Goal: Task Accomplishment & Management: Complete application form

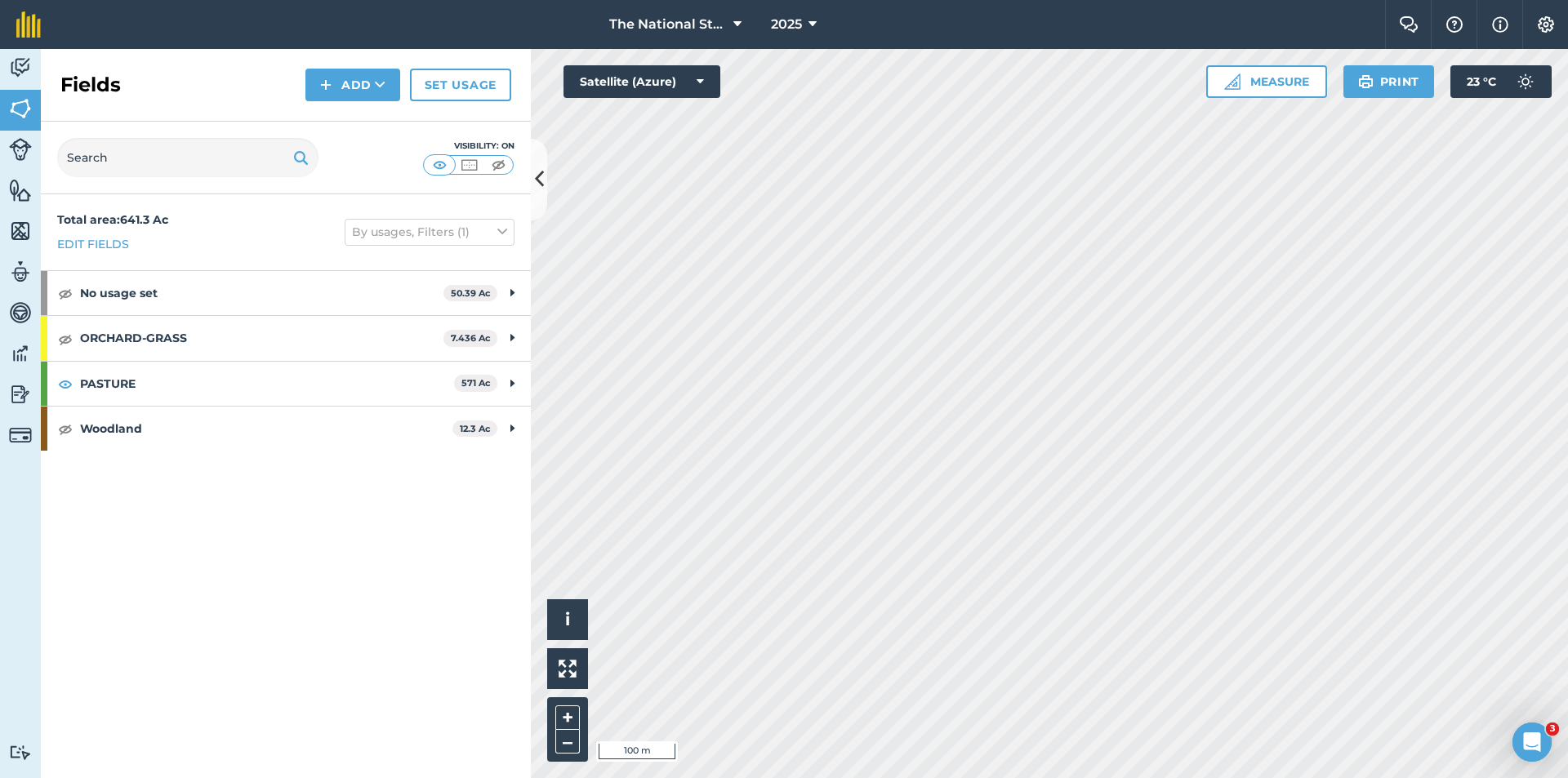
click at [1337, 87] on div "Hello i © 2025 TomTom, Microsoft 100 m + – Satellite (Azure) Measure Print 23 °…" at bounding box center [1049, 414] width 1037 height 730
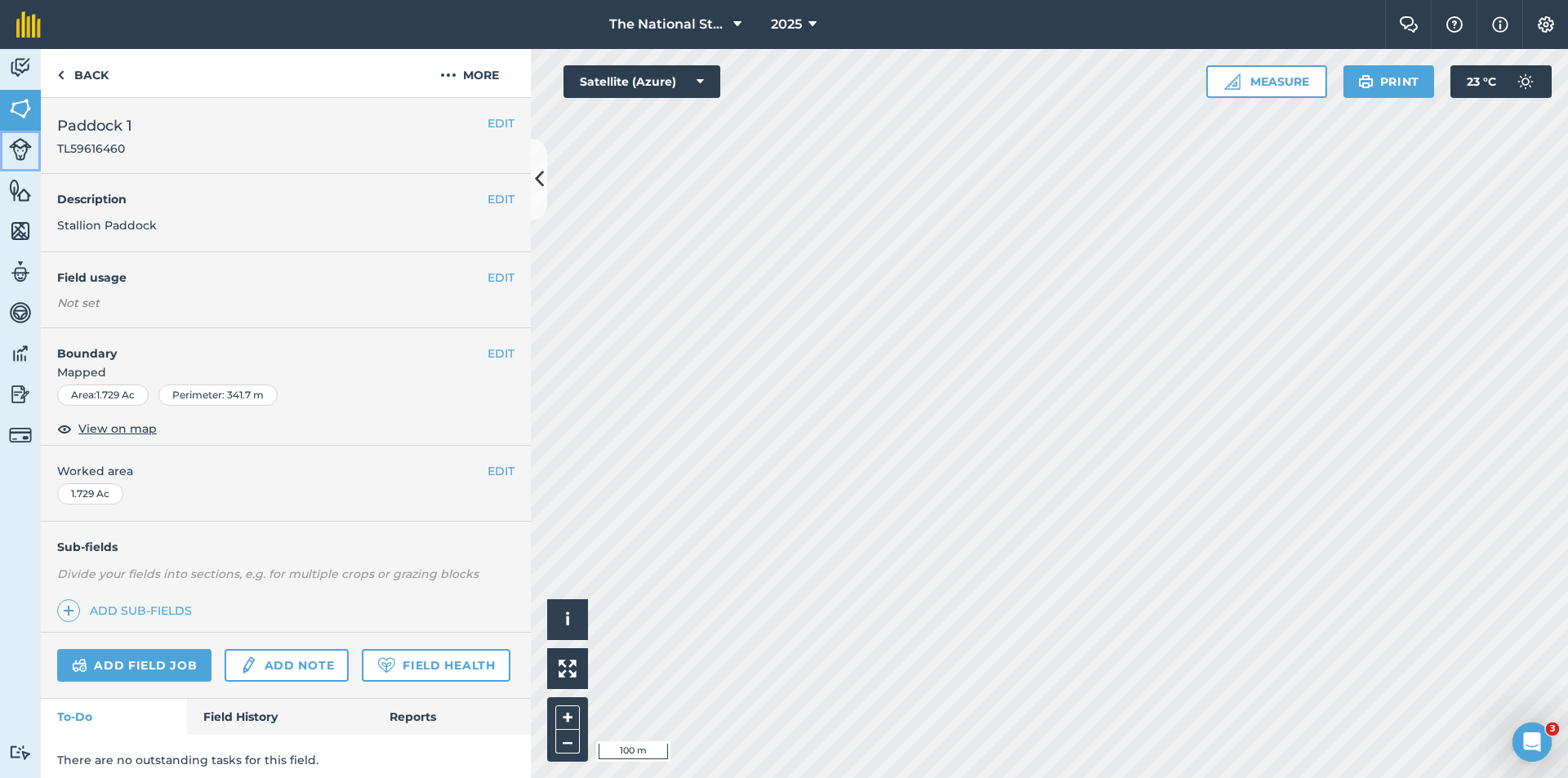
click at [30, 166] on link "Livestock" at bounding box center [20, 150] width 41 height 41
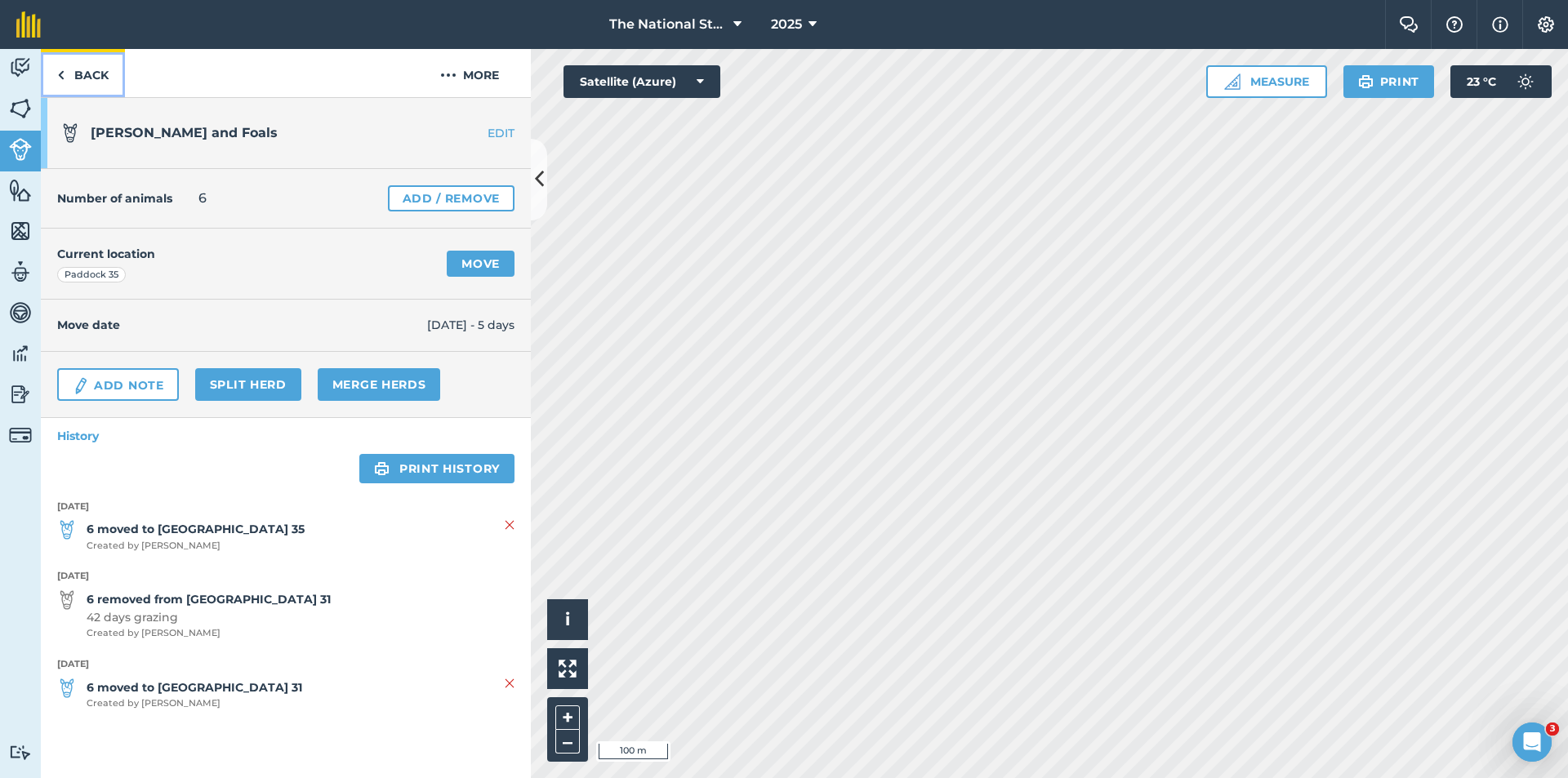
click at [96, 84] on link "Back" at bounding box center [82, 73] width 84 height 48
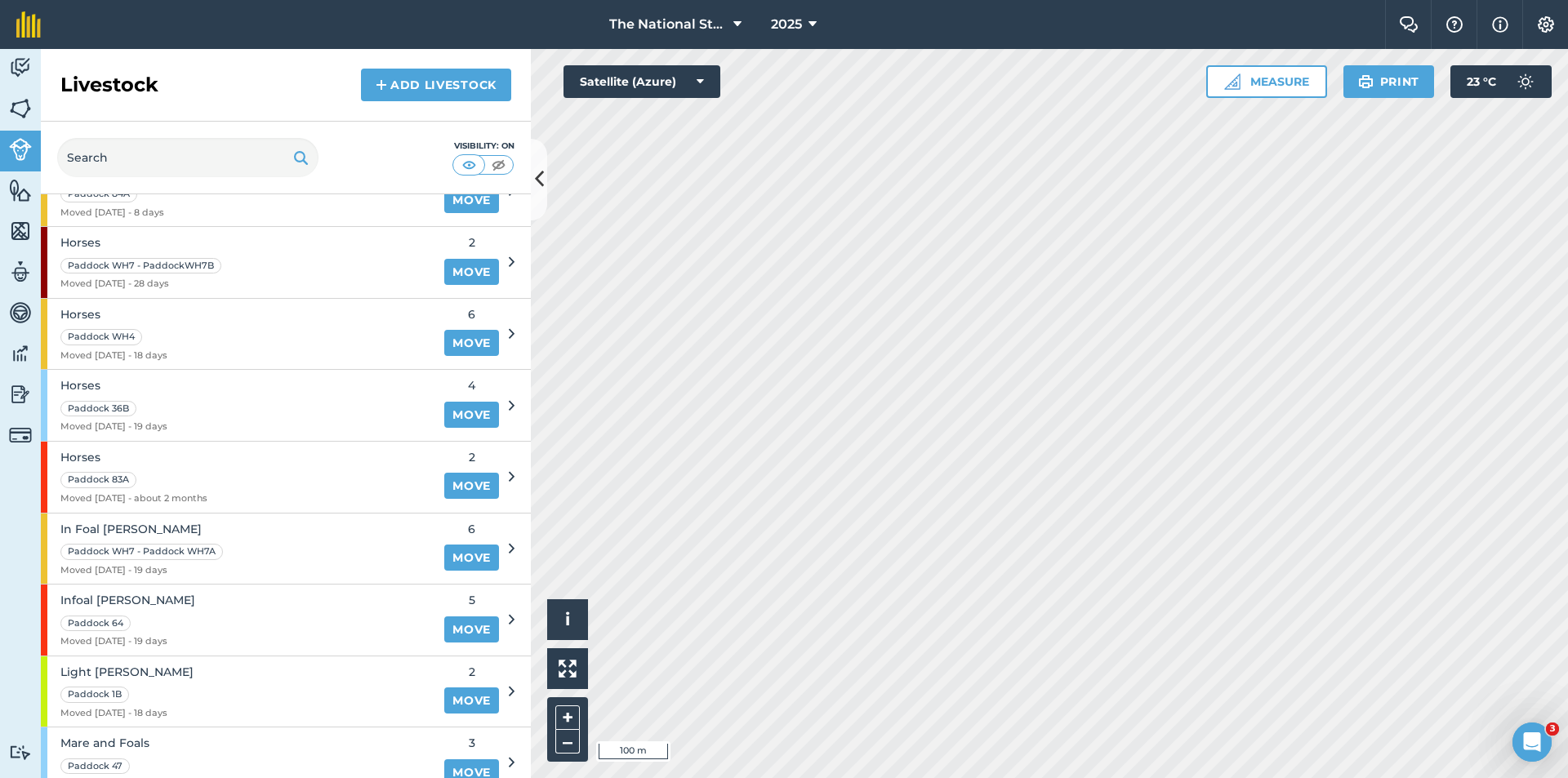
scroll to position [817, 0]
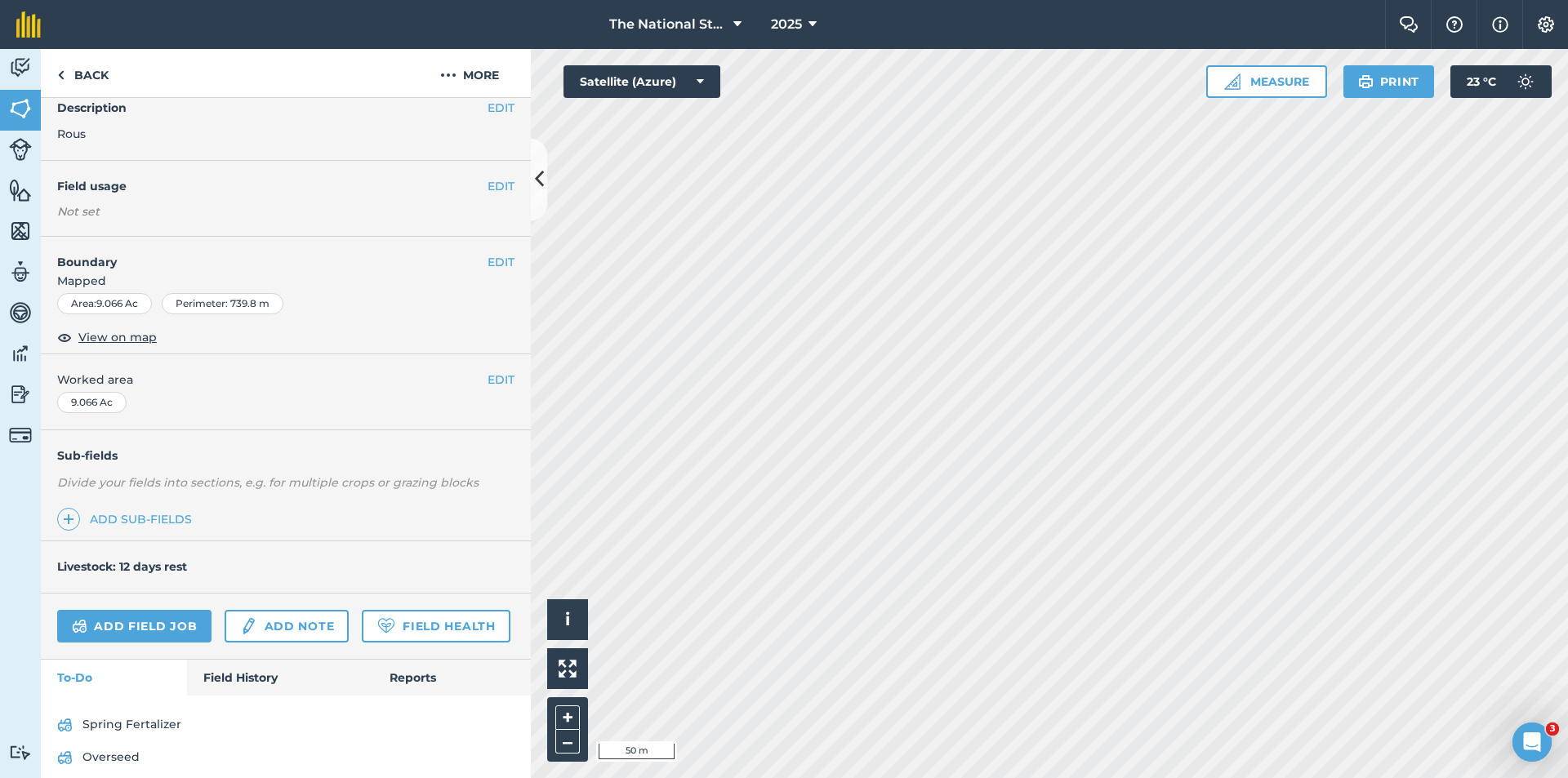
scroll to position [185, 0]
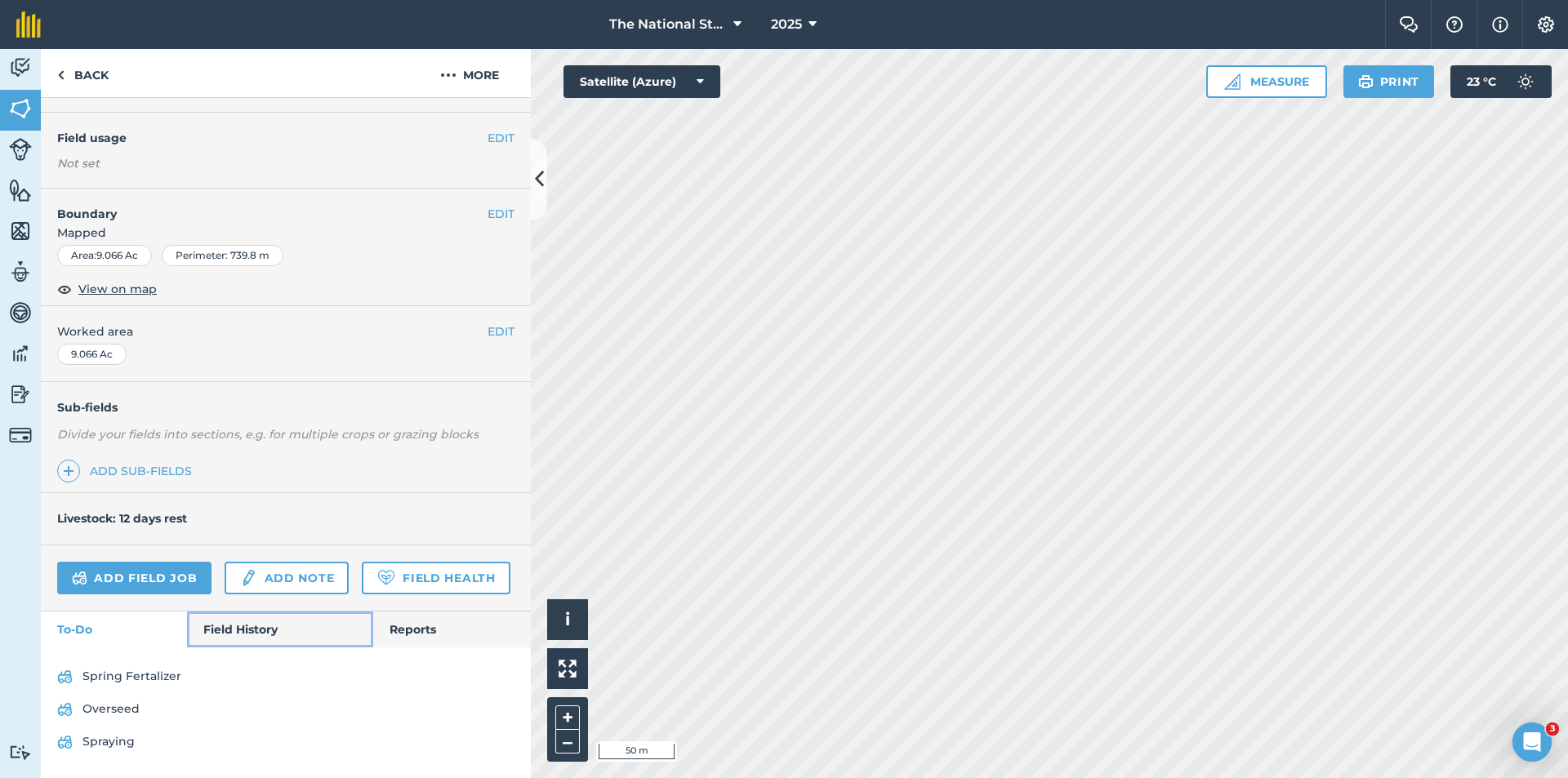
click at [223, 627] on link "Field History" at bounding box center [279, 630] width 185 height 36
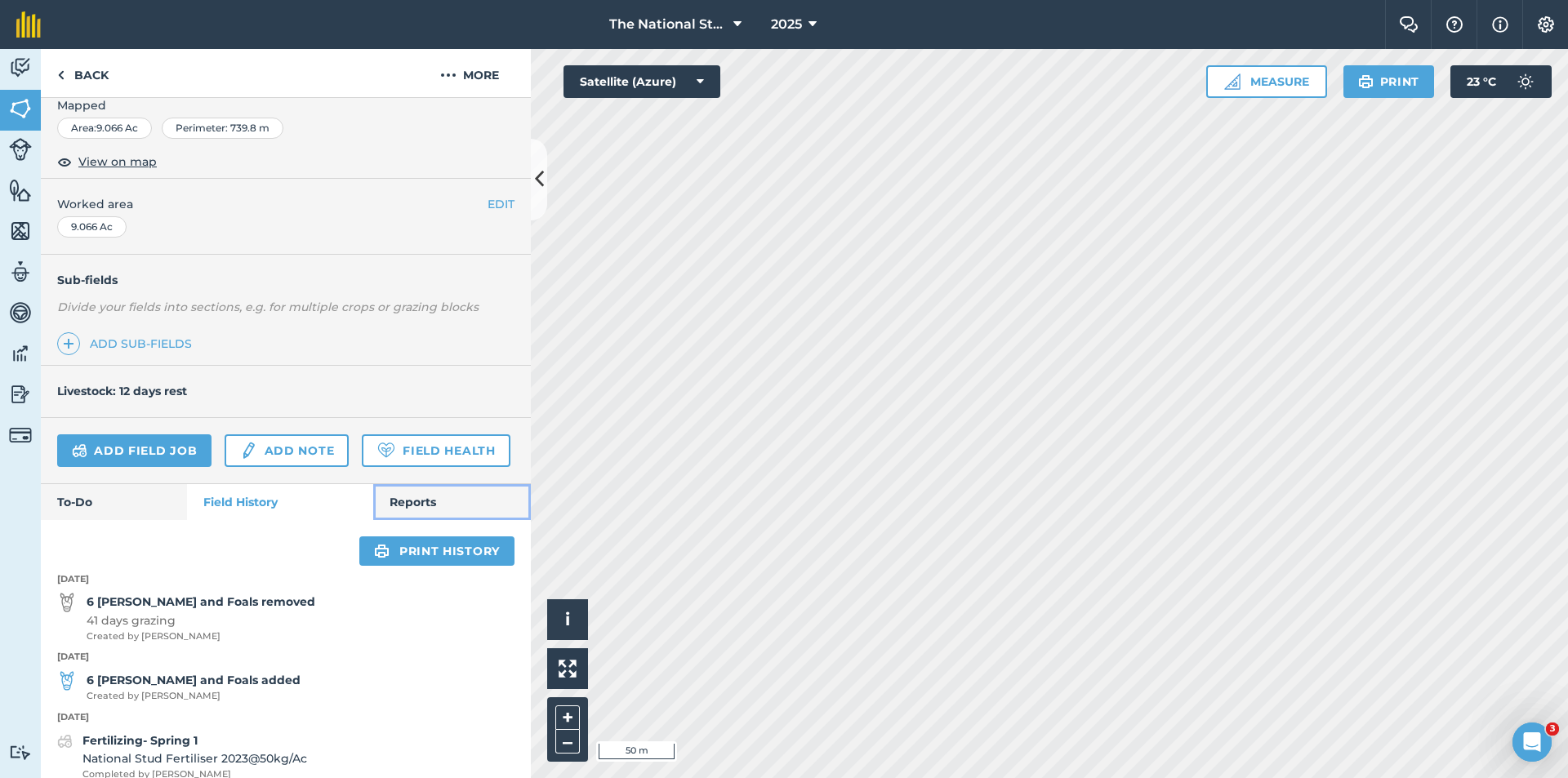
click at [444, 520] on link "Reports" at bounding box center [452, 502] width 157 height 36
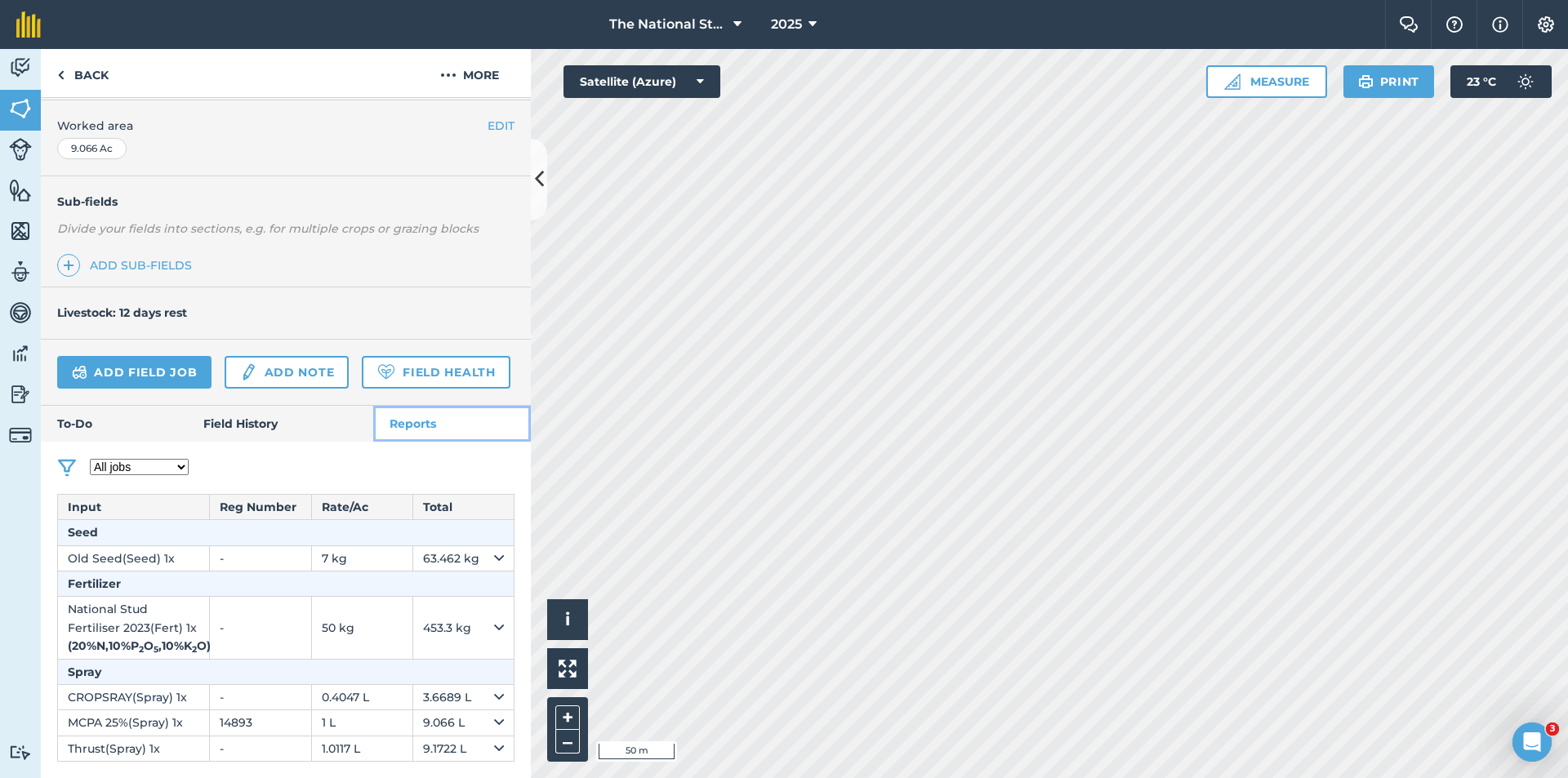
scroll to position [410, 0]
click at [149, 639] on strong "( 20 % N , 10 % P 2 O 5 , 10 % K 2 O )" at bounding box center [138, 646] width 143 height 15
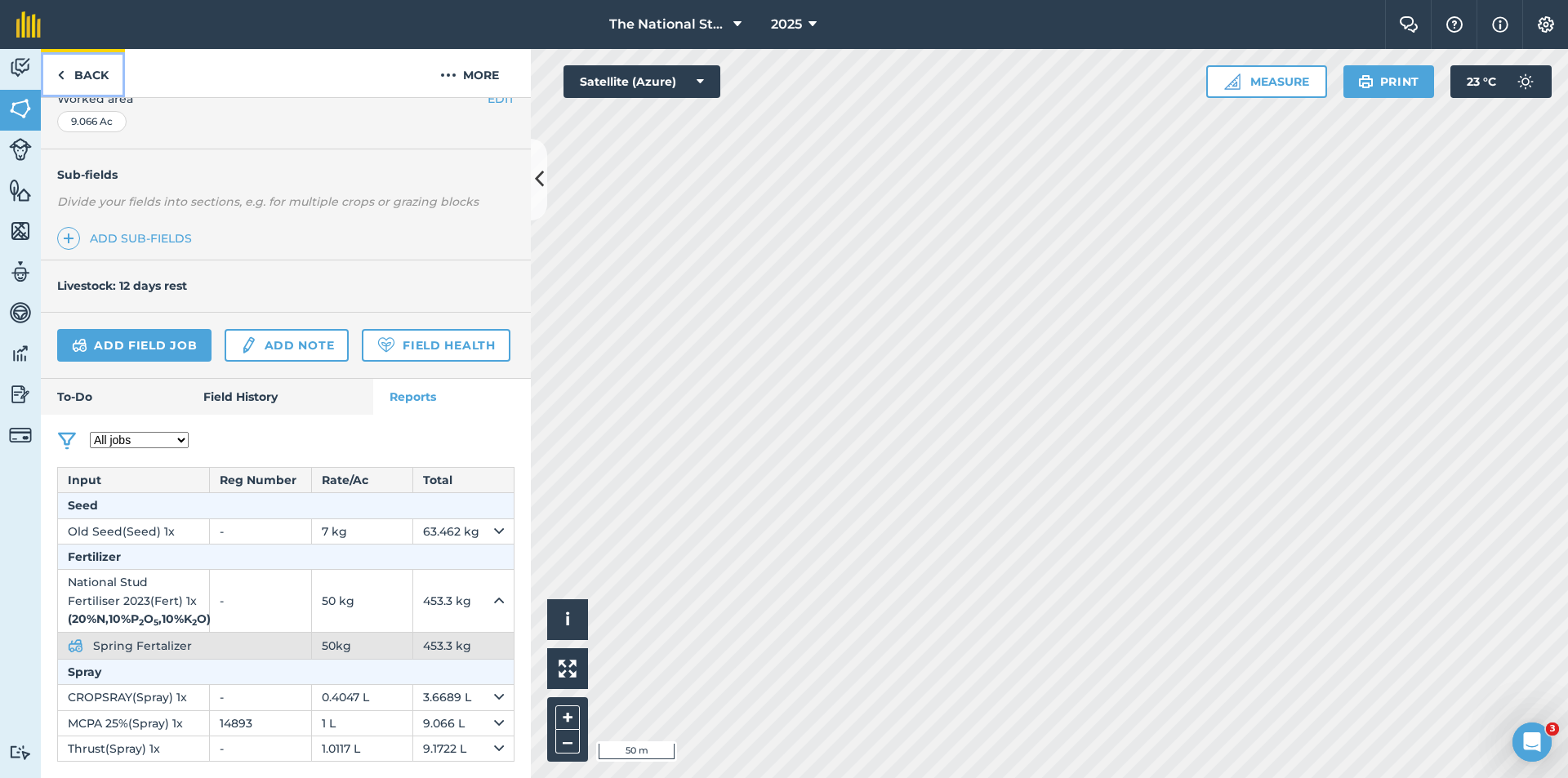
click at [86, 91] on link "Back" at bounding box center [82, 73] width 84 height 48
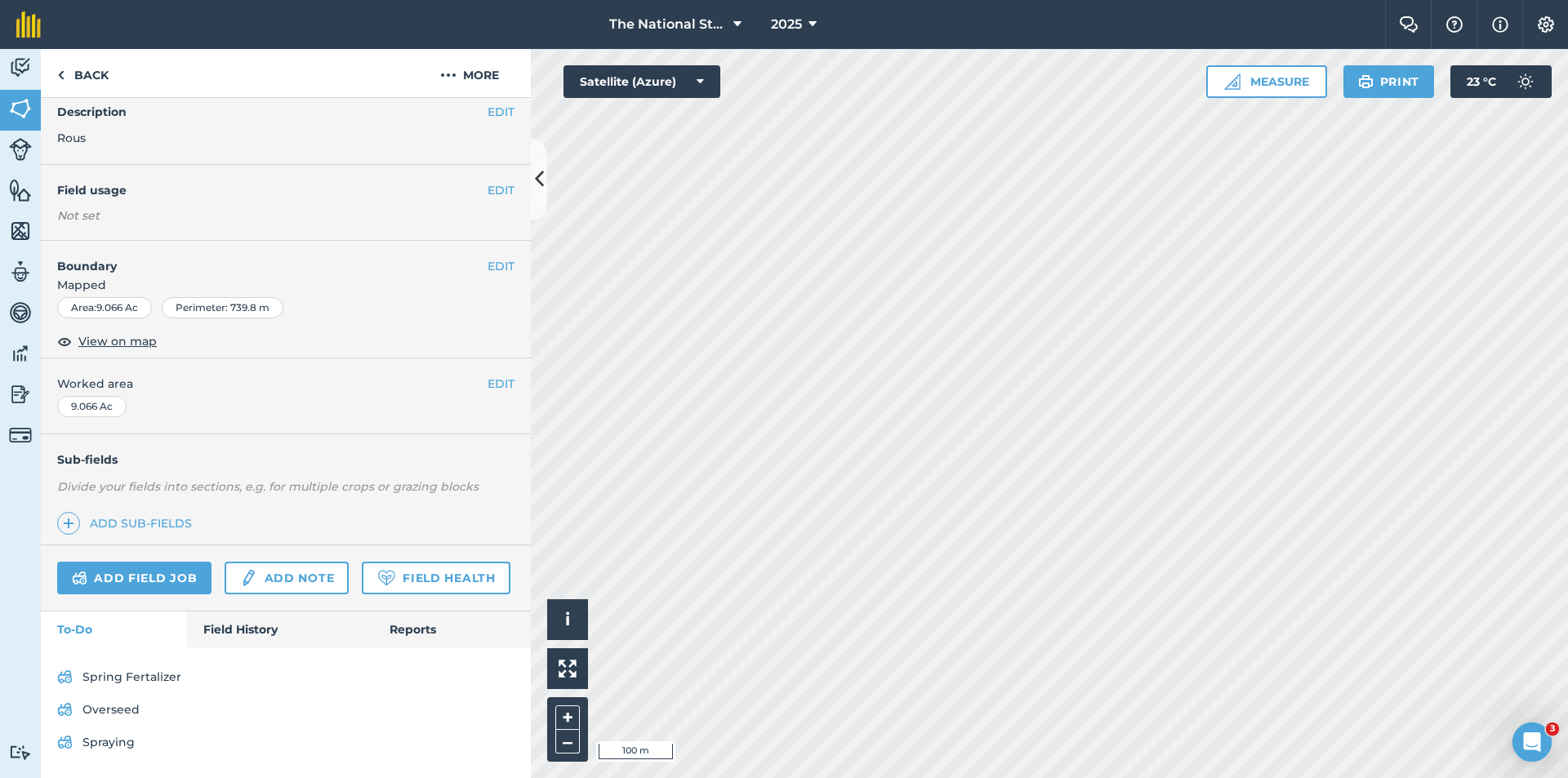
scroll to position [185, 0]
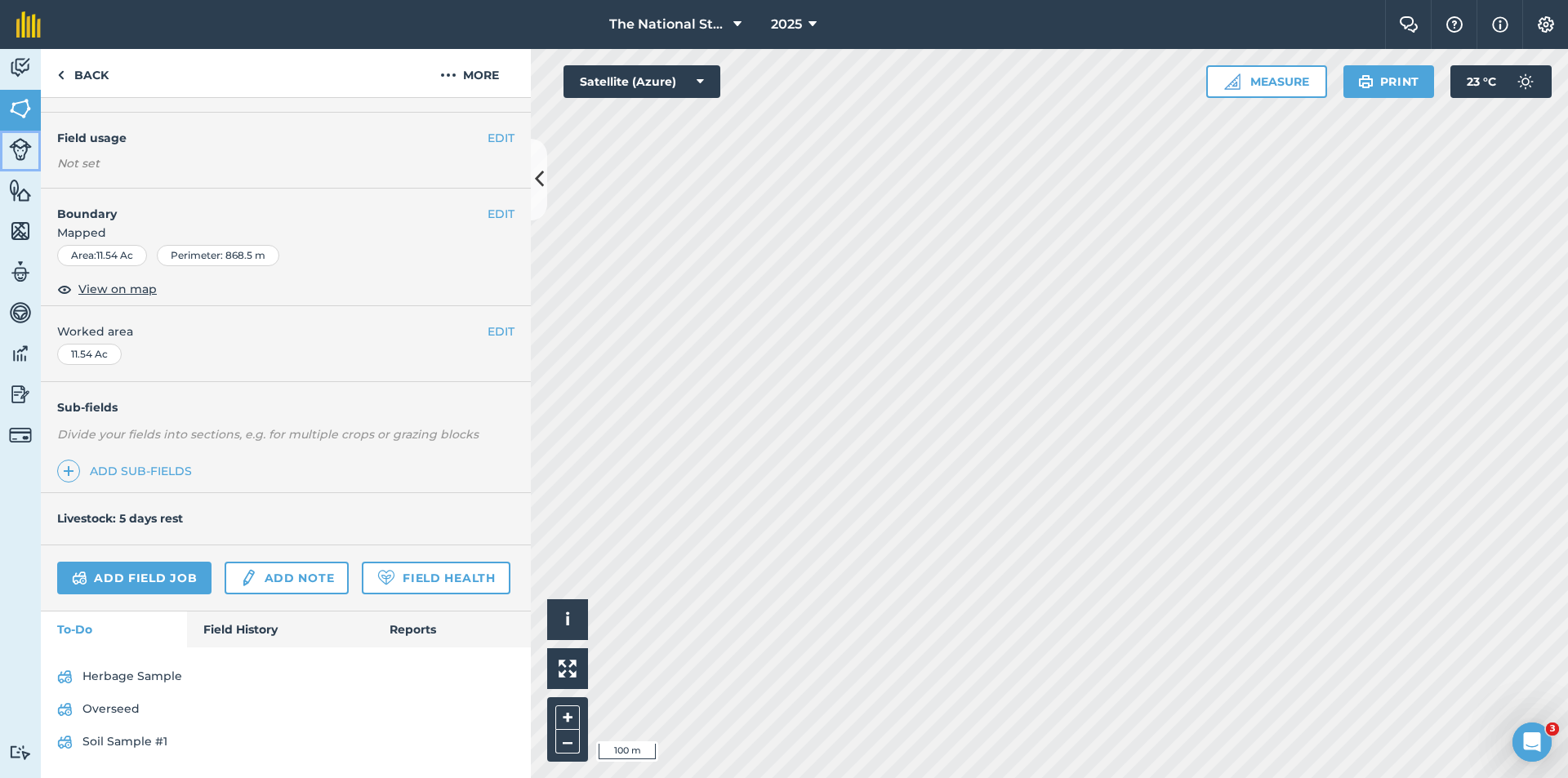
click at [8, 154] on link "Livestock" at bounding box center [20, 150] width 41 height 41
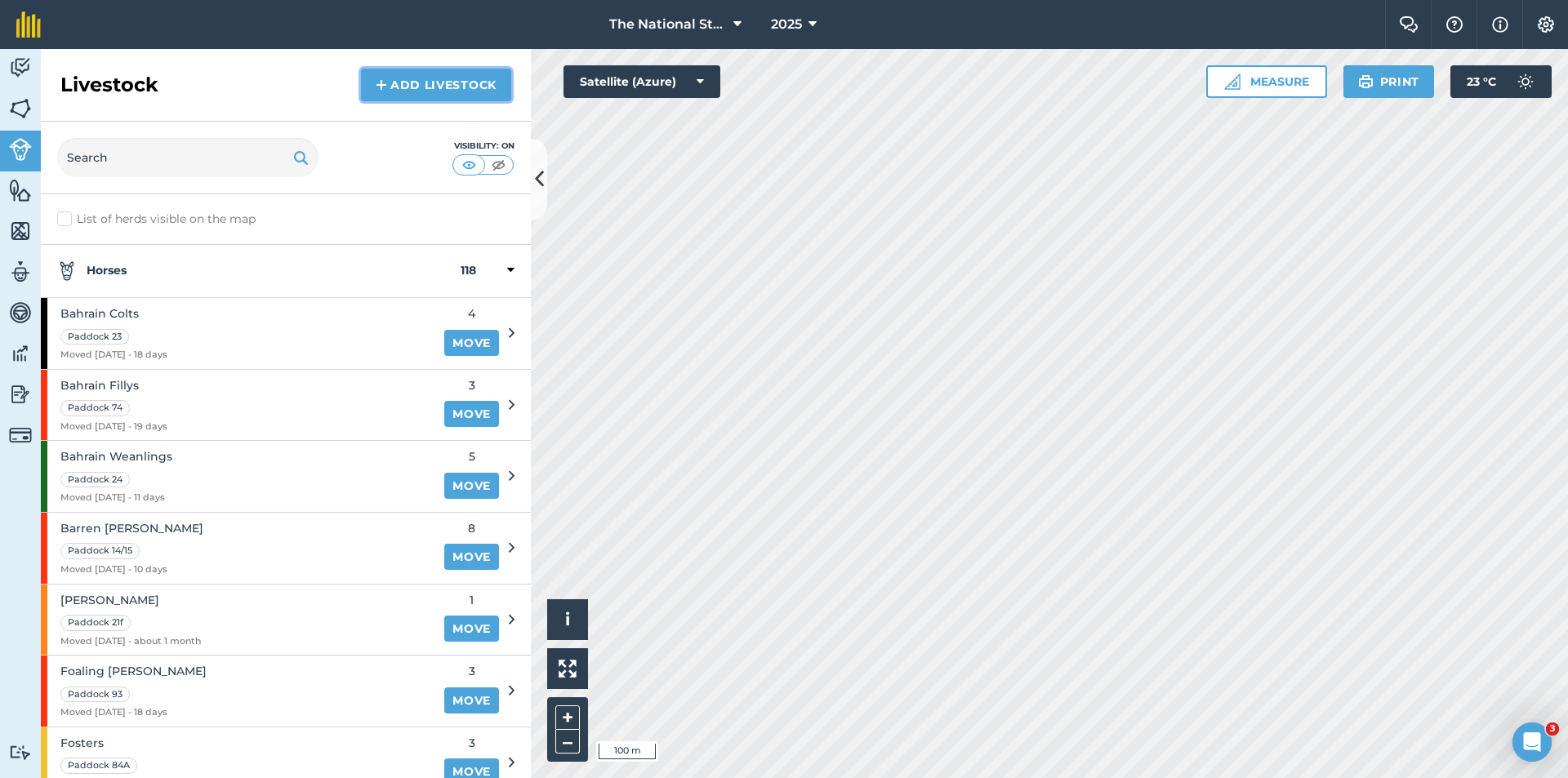
click at [458, 86] on link "Add Livestock" at bounding box center [437, 85] width 150 height 33
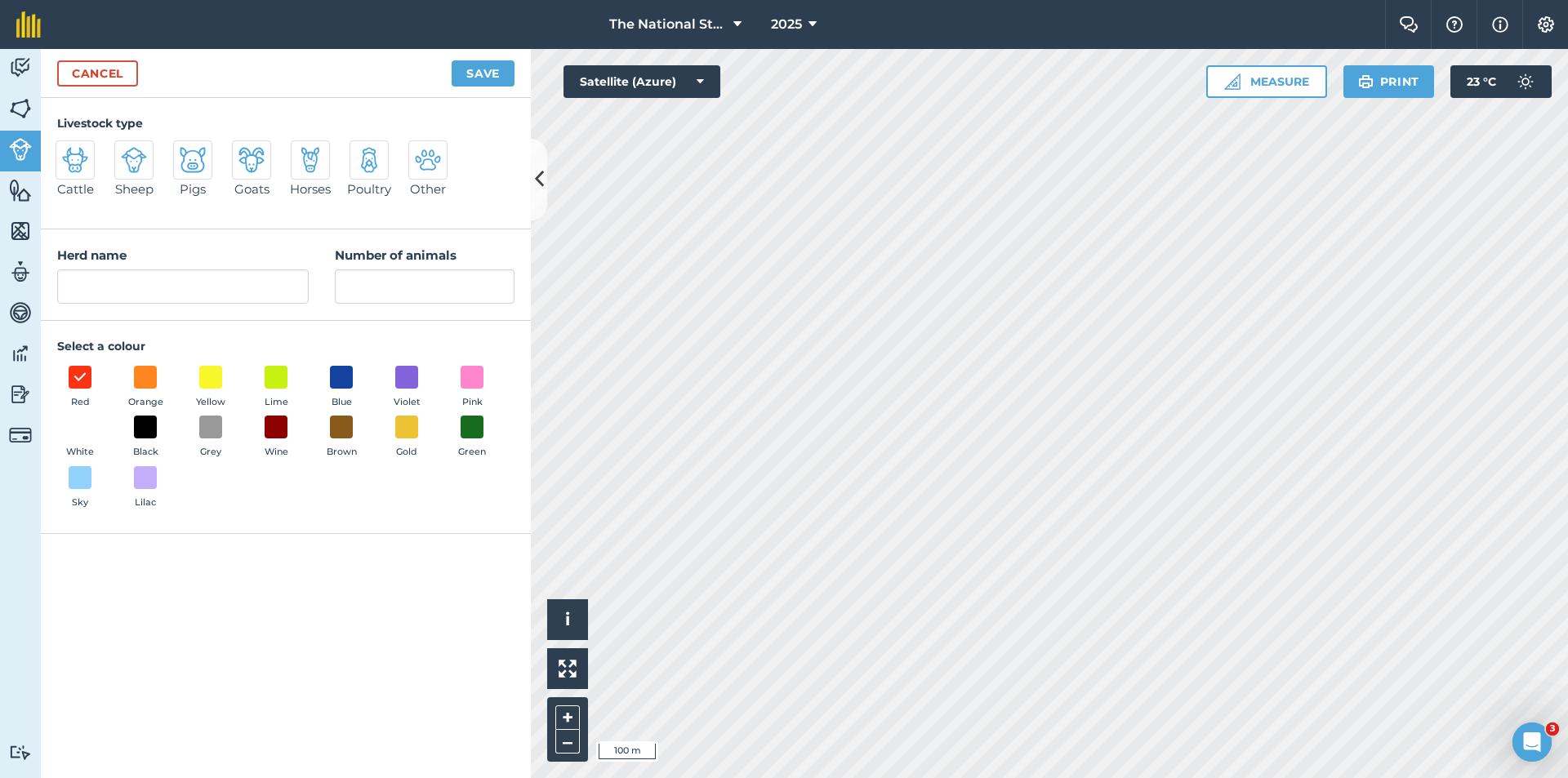
click at [311, 156] on img at bounding box center [310, 160] width 26 height 26
click at [303, 151] on input "Horses" at bounding box center [297, 145] width 10 height 10
radio input "true"
type input "Horses"
click at [388, 292] on input "Number of animals" at bounding box center [424, 287] width 180 height 35
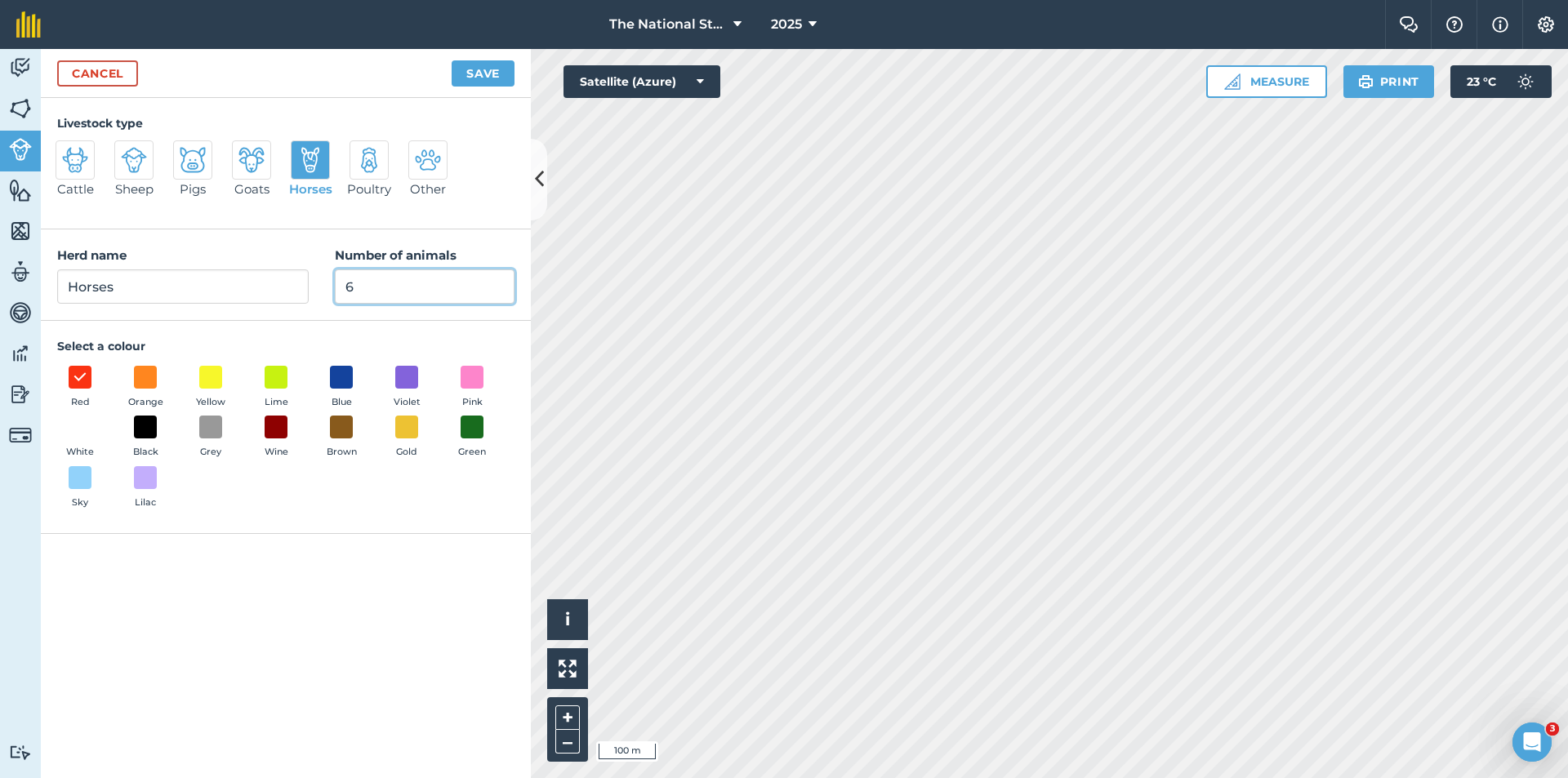
type input "6"
click at [373, 423] on div "Red Orange Yellow Lime Blue Violet Pink White Black Grey Wine Brown Gold Green …" at bounding box center [285, 441] width 457 height 151
click at [415, 420] on span at bounding box center [406, 427] width 25 height 25
click at [488, 74] on button "Save" at bounding box center [482, 73] width 63 height 26
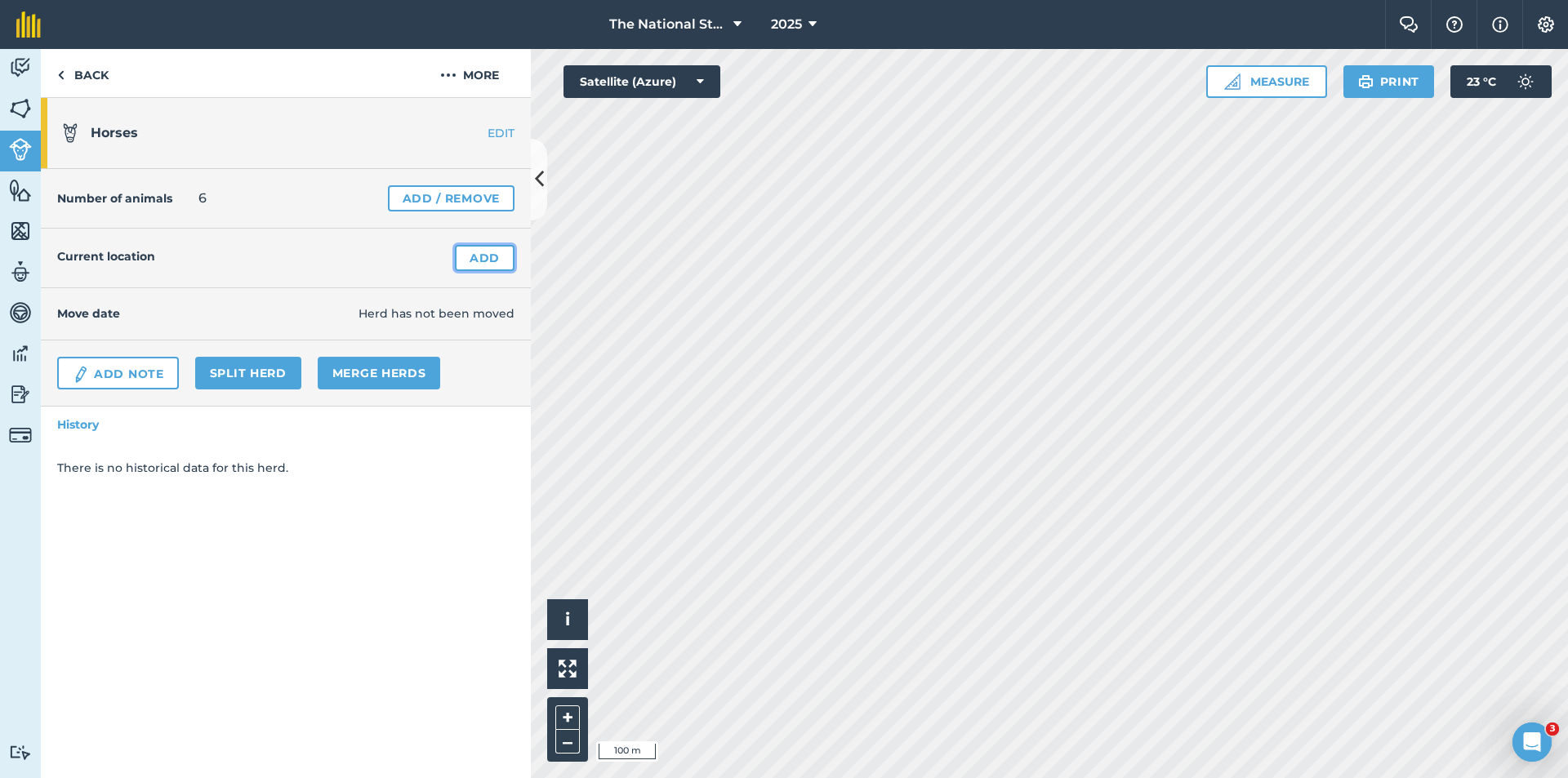
click at [468, 264] on link "Add" at bounding box center [484, 258] width 60 height 26
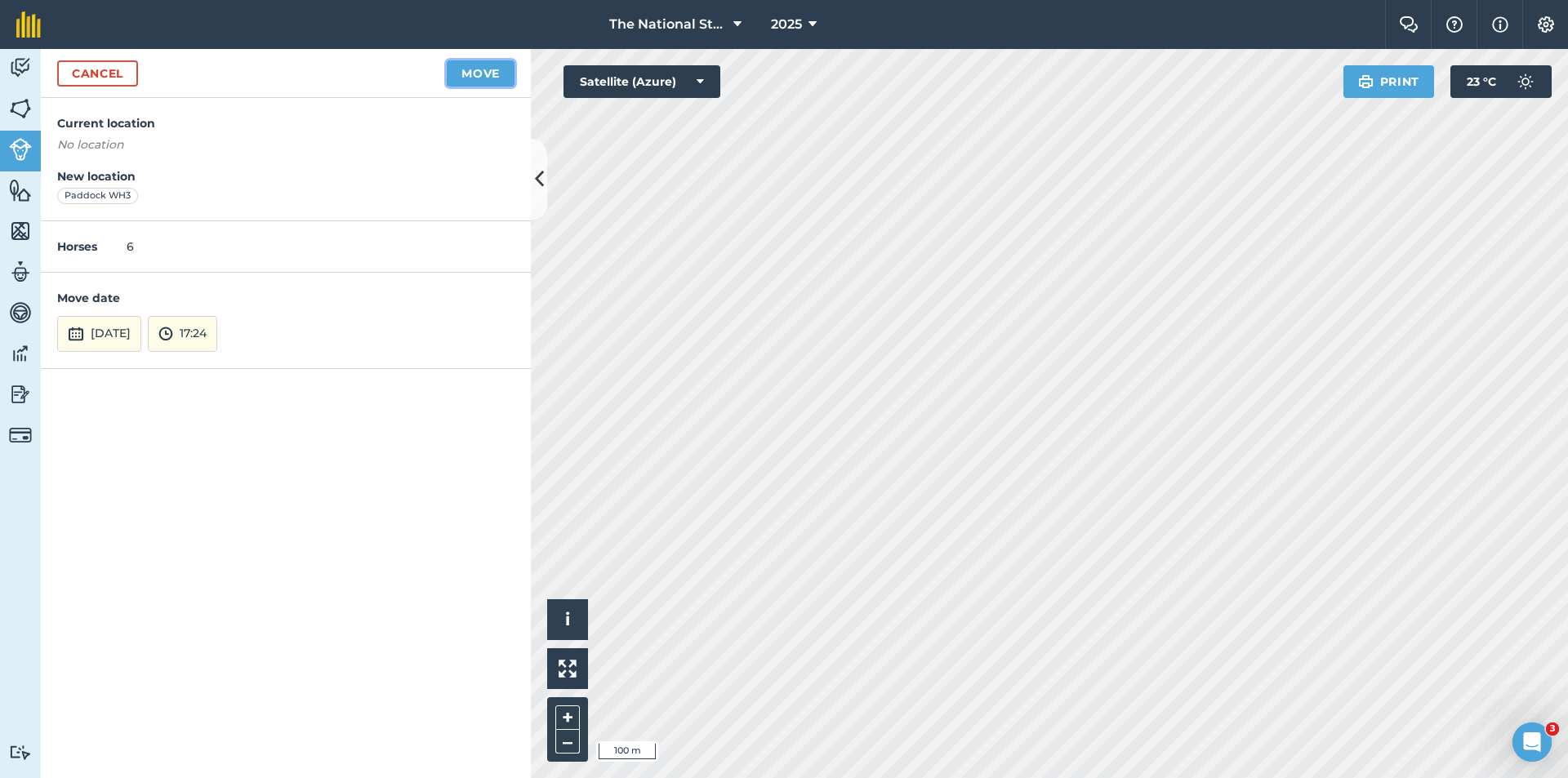
click at [474, 65] on button "Move" at bounding box center [481, 73] width 67 height 26
